Goal: Check status: Check status

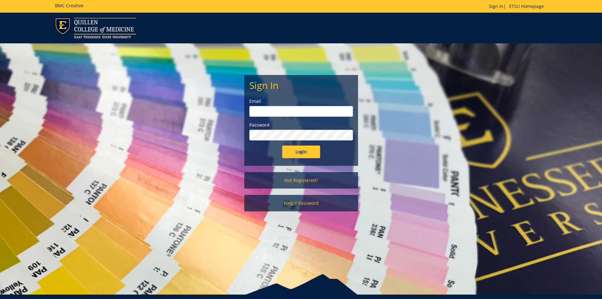
type input "[EMAIL_ADDRESS][DOMAIN_NAME]"
click at [305, 150] on input "Login" at bounding box center [301, 151] width 38 height 13
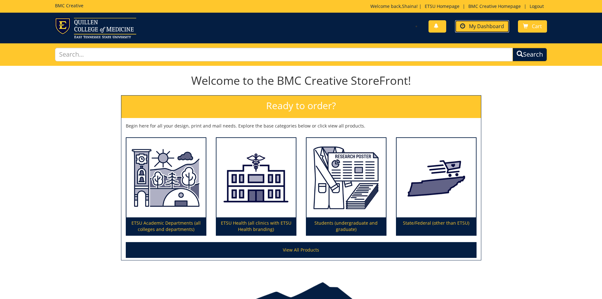
click at [489, 28] on span "My Dashboard" at bounding box center [486, 26] width 35 height 7
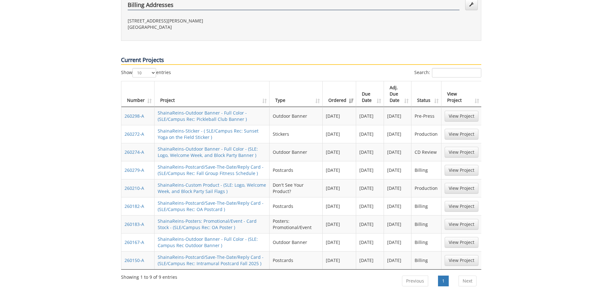
scroll to position [221, 0]
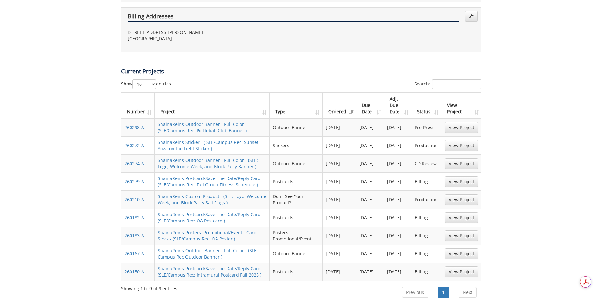
click at [451, 158] on link "View Project" at bounding box center [462, 163] width 34 height 11
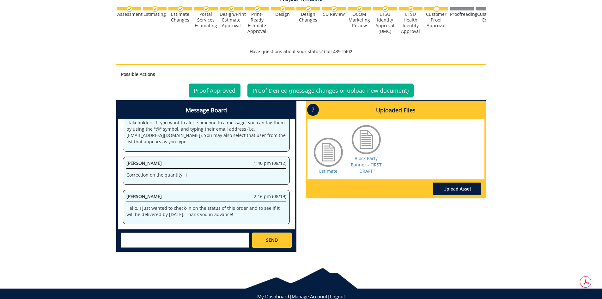
scroll to position [240, 0]
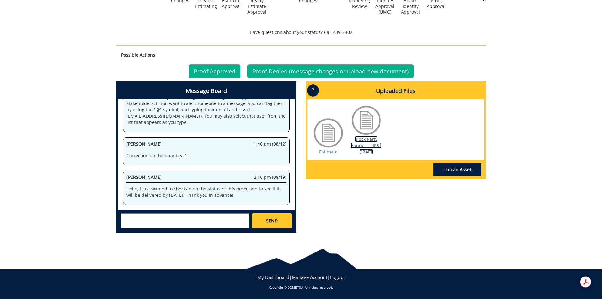
click at [366, 146] on link "Block Party Banner - FIRST DRAFT" at bounding box center [366, 145] width 31 height 19
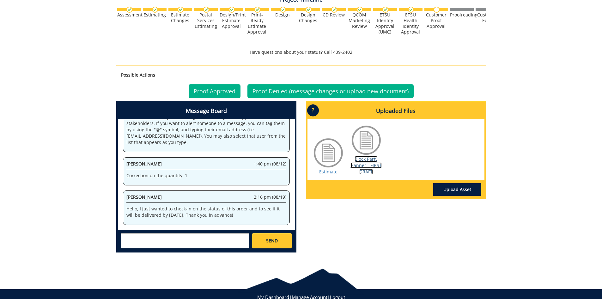
scroll to position [221, 0]
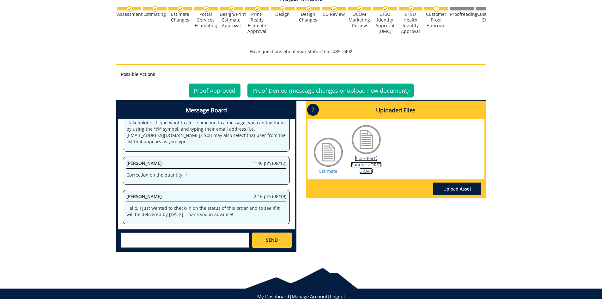
click at [368, 164] on link "Block Party Banner - FIRST DRAFT" at bounding box center [366, 164] width 31 height 19
click at [220, 88] on link "Proof Approved" at bounding box center [215, 90] width 52 height 14
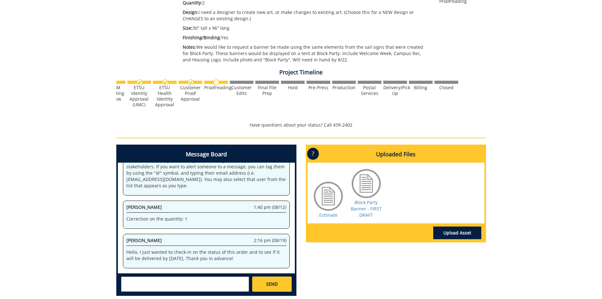
scroll to position [0, 248]
click at [370, 209] on link "Block Party Banner - FIRST DRAFT" at bounding box center [366, 208] width 31 height 19
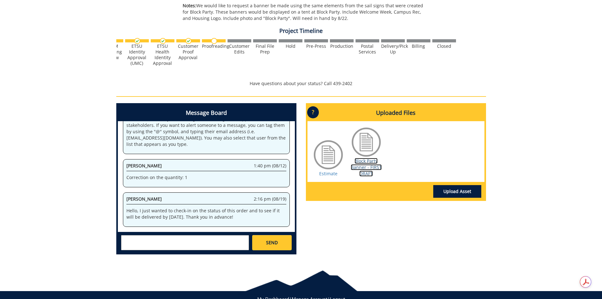
scroll to position [179, 0]
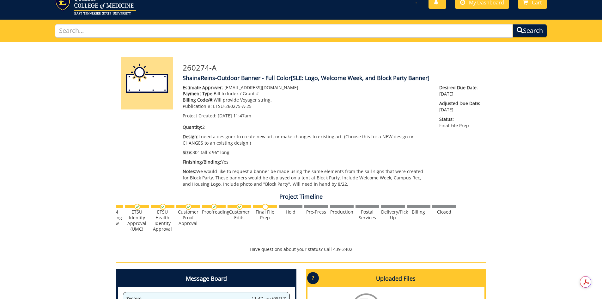
scroll to position [21, 0]
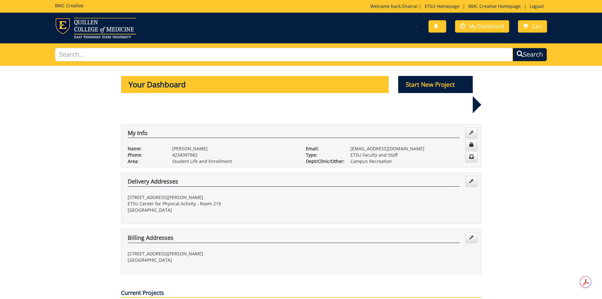
scroll to position [221, 0]
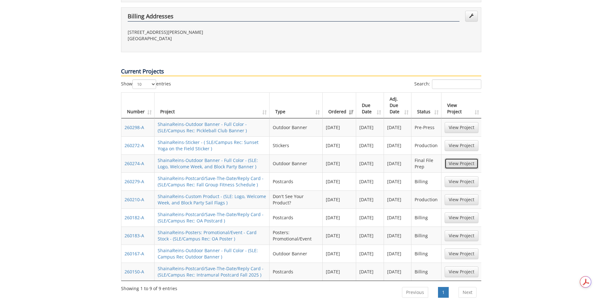
click at [462, 158] on link "View Project" at bounding box center [462, 163] width 34 height 11
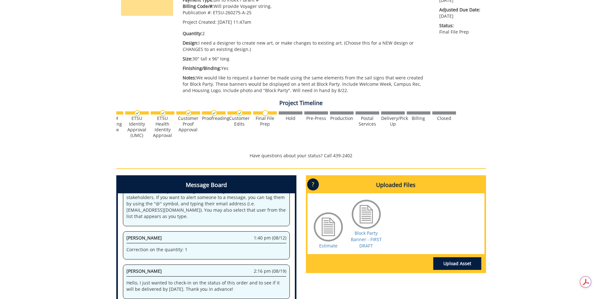
scroll to position [211, 0]
